Goal: Task Accomplishment & Management: Complete application form

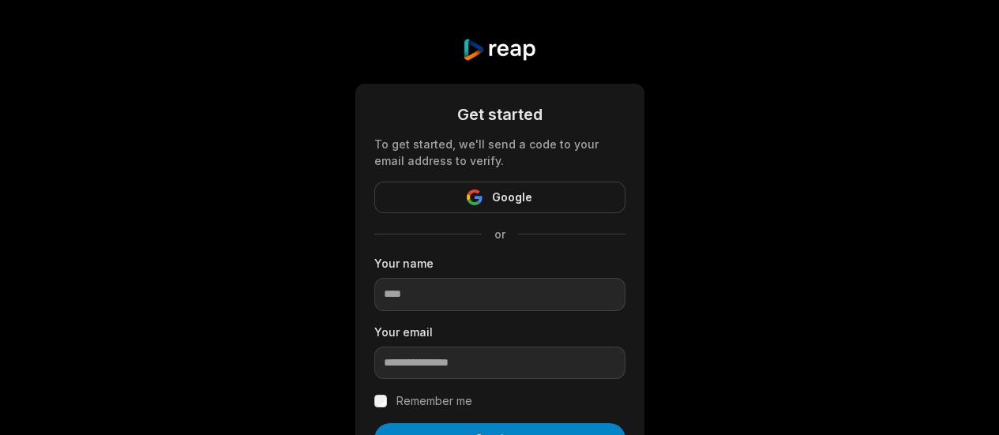
click at [500, 201] on span "Google" at bounding box center [512, 197] width 40 height 19
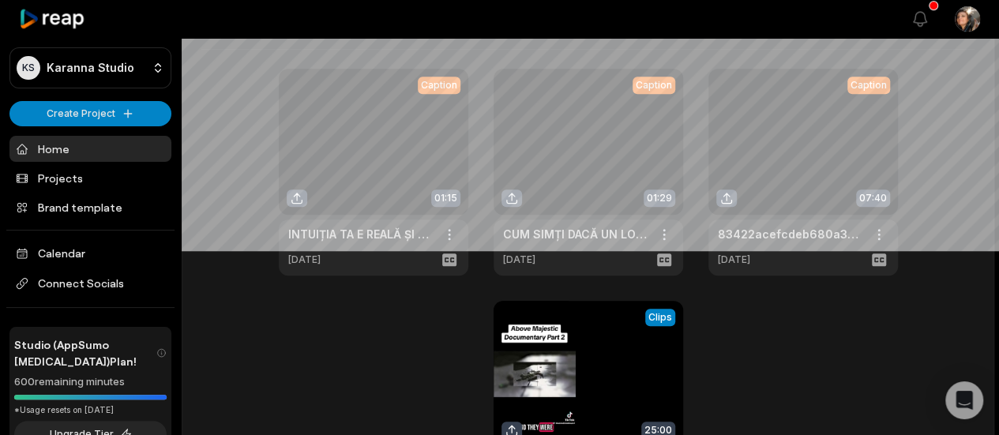
scroll to position [632, 0]
